Goal: Participate in discussion: Engage in conversation with other users on a specific topic

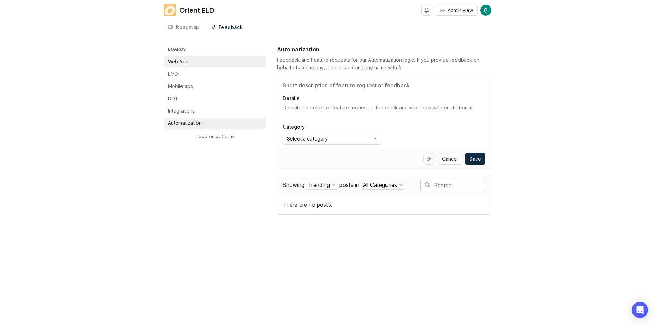
click at [194, 59] on li "Web App" at bounding box center [215, 61] width 102 height 11
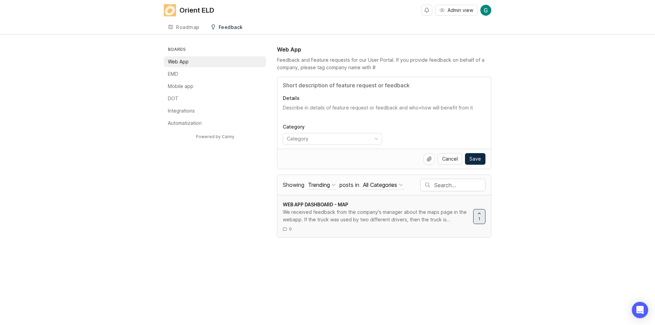
click at [400, 218] on div "We received feedback from the company's manager about the maps page in the weba…" at bounding box center [375, 215] width 185 height 15
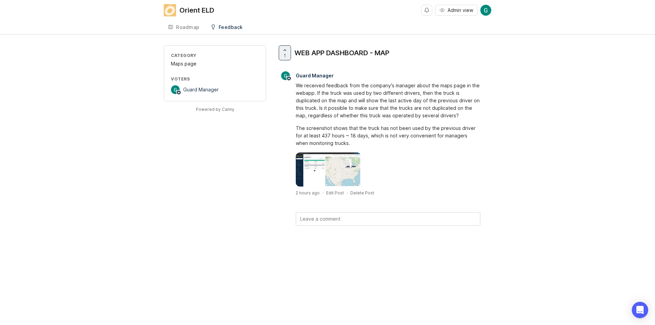
click at [302, 85] on div "We received feedback from the company's manager about the maps page in the weba…" at bounding box center [388, 101] width 184 height 38
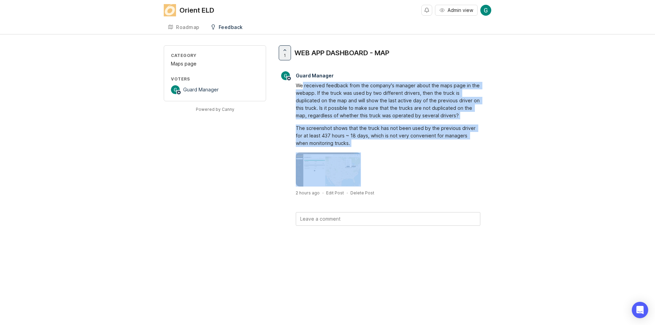
drag, startPoint x: 302, startPoint y: 85, endPoint x: 360, endPoint y: 142, distance: 82.0
click at [360, 142] on div "We received feedback from the company's manager about the maps page in the weba…" at bounding box center [388, 114] width 184 height 65
click at [359, 133] on div "The screenshot shows that the truck has not been used by the previous driver fo…" at bounding box center [388, 135] width 184 height 23
drag, startPoint x: 343, startPoint y: 144, endPoint x: 294, endPoint y: 87, distance: 75.0
click at [294, 87] on div "We received feedback from the company's manager about the maps page in the weba…" at bounding box center [384, 133] width 214 height 106
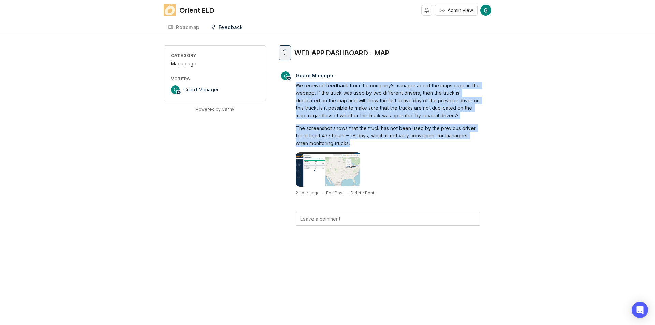
click at [324, 171] on img at bounding box center [328, 169] width 65 height 34
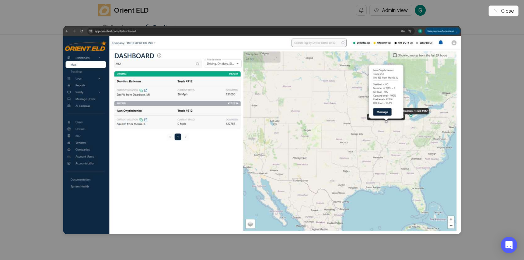
click at [504, 13] on span "Close" at bounding box center [507, 11] width 13 height 7
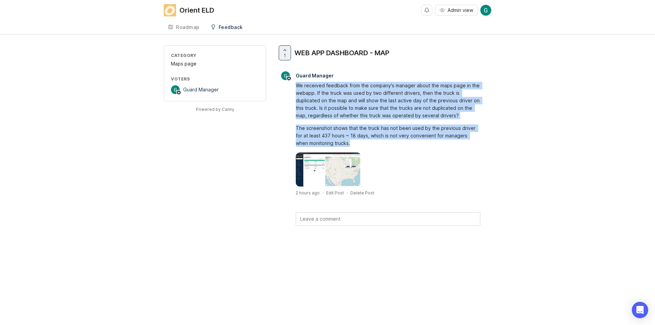
click at [625, 106] on div "Category Maps page Voters Guard Manager Powered by Canny 1 WEB APP DASHBOARD - …" at bounding box center [327, 146] width 655 height 202
